Goal: Transaction & Acquisition: Purchase product/service

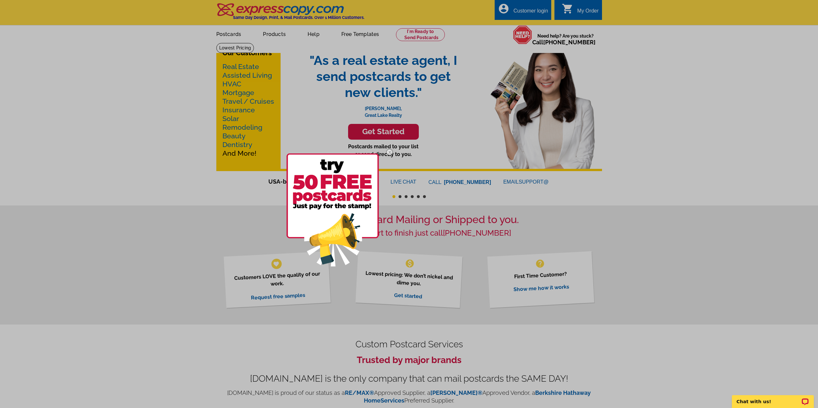
click at [231, 35] on div at bounding box center [409, 204] width 818 height 408
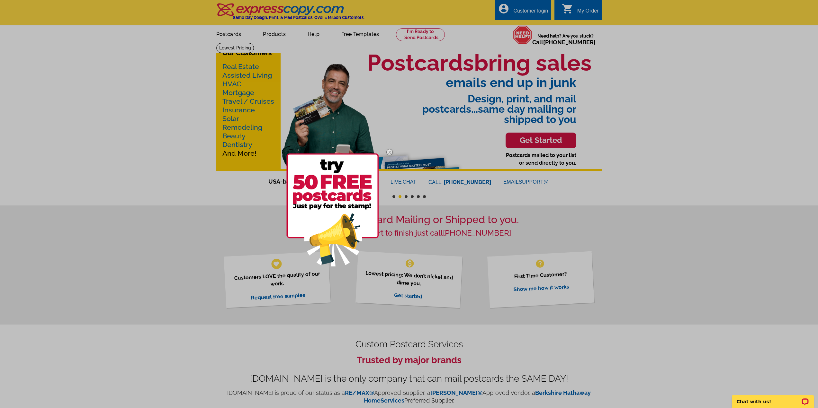
click at [389, 152] on img at bounding box center [389, 152] width 19 height 19
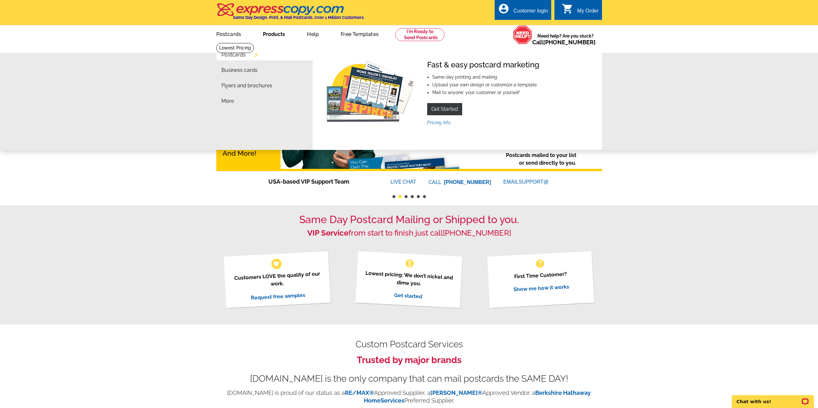
click at [278, 34] on link "Products" at bounding box center [273, 33] width 43 height 15
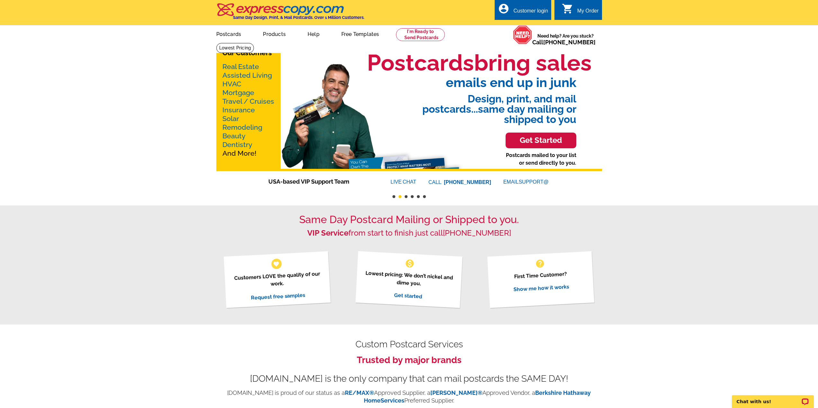
click at [273, 34] on link "Products" at bounding box center [273, 33] width 43 height 15
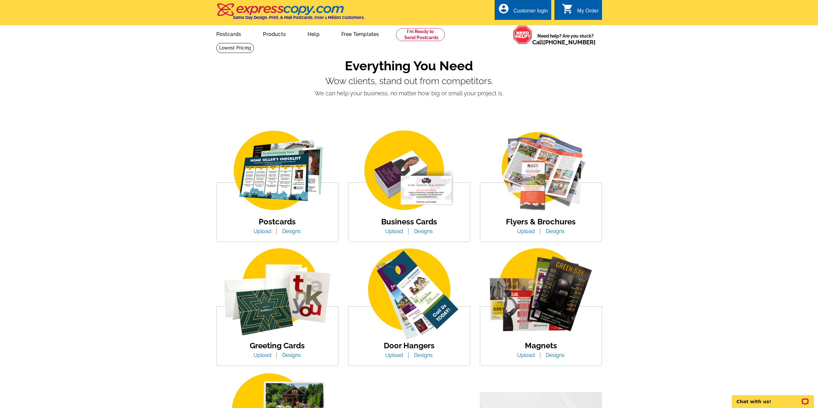
click at [287, 197] on img at bounding box center [277, 171] width 109 height 84
click at [260, 233] on link "Upload" at bounding box center [262, 231] width 27 height 6
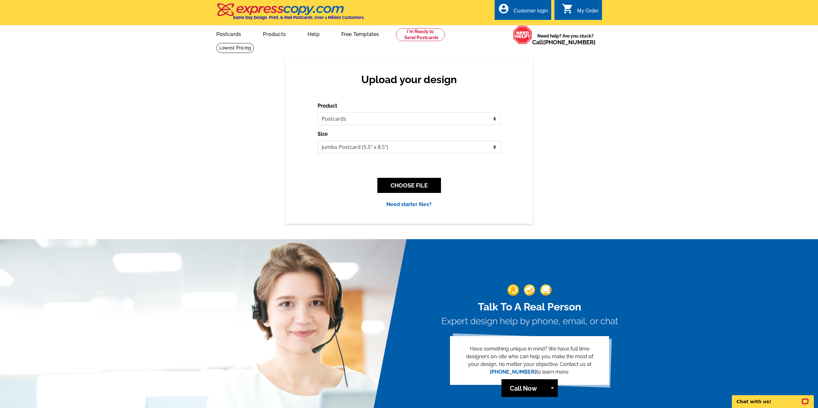
click at [497, 150] on select "Jumbo Postcard (5.5" x 8.5") Regular Postcard (4.25" x 5.6") Panoramic Postcard…" at bounding box center [408, 147] width 183 height 13
select select "3"
click at [317, 141] on select "Jumbo Postcard (5.5" x 8.5") Regular Postcard (4.25" x 5.6") Panoramic Postcard…" at bounding box center [408, 147] width 183 height 13
click at [527, 12] on div "Customer login" at bounding box center [530, 12] width 35 height 9
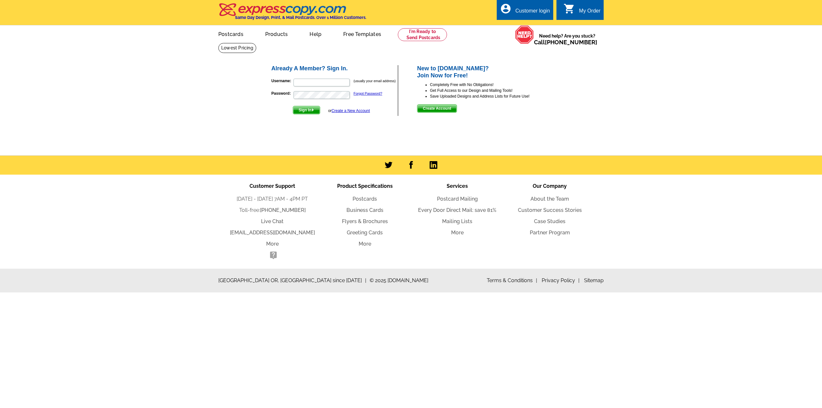
click at [527, 12] on div "Customer login" at bounding box center [533, 12] width 35 height 9
type input "[EMAIL_ADDRESS][DOMAIN_NAME]"
click at [333, 84] on input "[EMAIL_ADDRESS][DOMAIN_NAME]" at bounding box center [322, 83] width 56 height 8
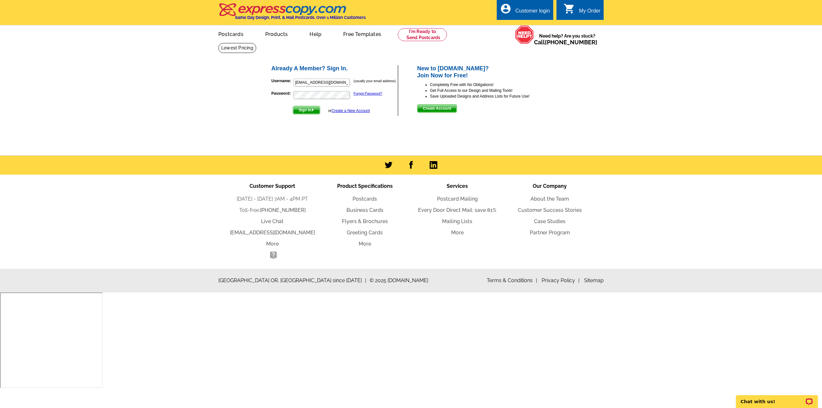
click at [689, 96] on main "Already A Member? Sign In. Username: [PERSON_NAME][EMAIL_ADDRESS][DOMAIN_NAME] …" at bounding box center [411, 99] width 822 height 113
click at [313, 110] on img "submit" at bounding box center [313, 110] width 3 height 3
